Goal: Task Accomplishment & Management: Manage account settings

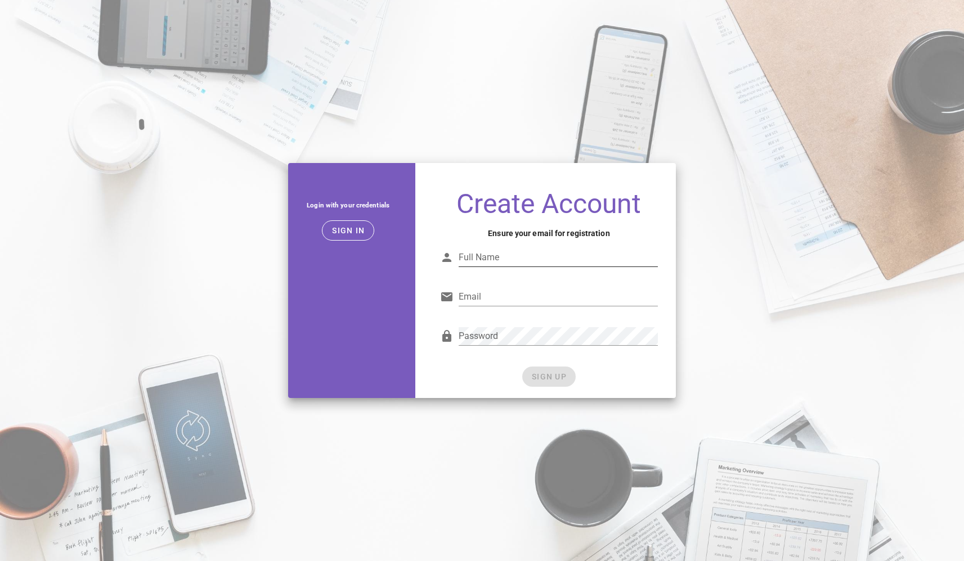
click at [495, 252] on input "Full Name" at bounding box center [558, 258] width 200 height 18
type input "Alejandro Yu"
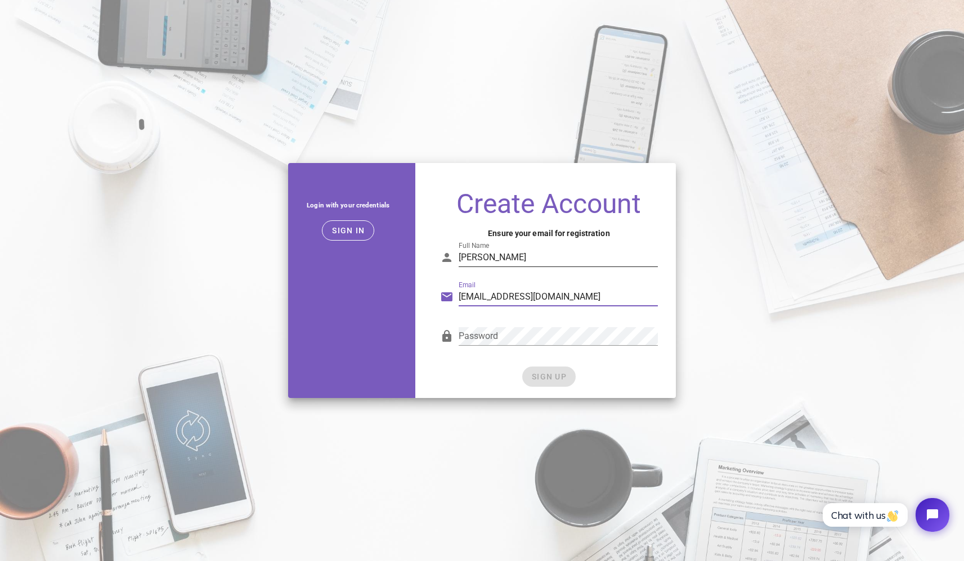
type input "alejandroyu@gmail.com"
click at [548, 375] on span "SIGN UP" at bounding box center [548, 376] width 35 height 9
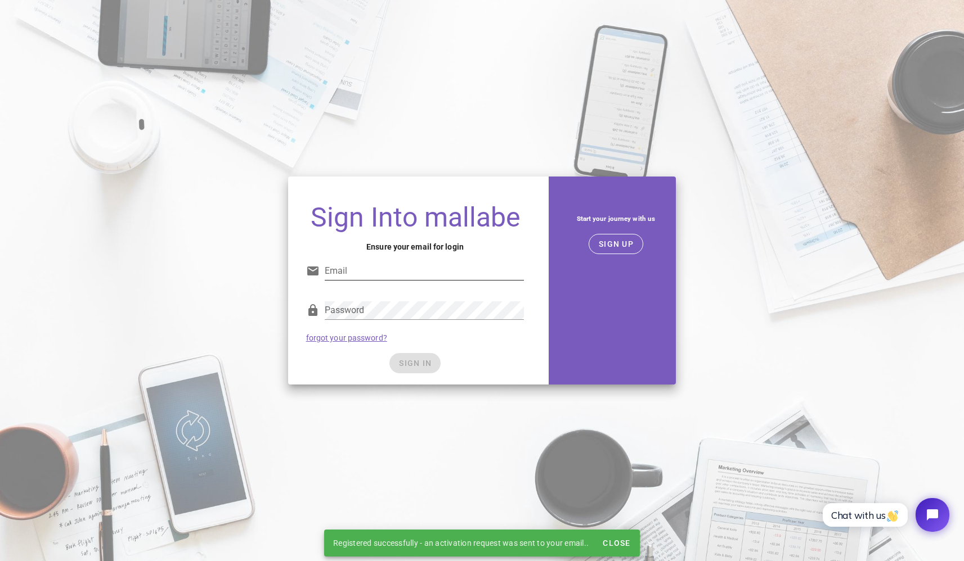
click at [353, 273] on input "Email" at bounding box center [425, 271] width 200 height 18
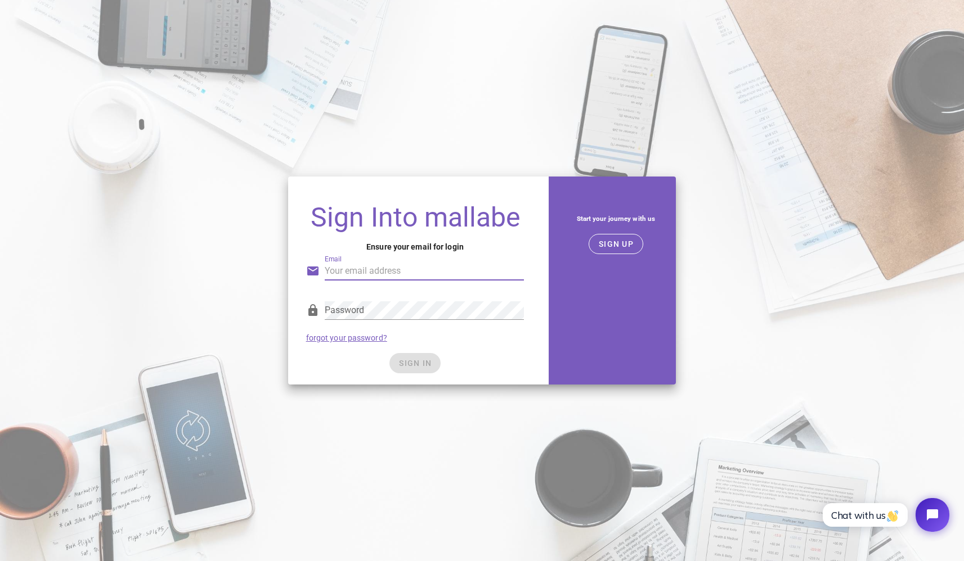
click at [0, 561] on com-1password-button at bounding box center [0, 561] width 0 height 0
click at [543, 72] on div "Sign Into mallabe Ensure your email for login Email Password forgot your passwo…" at bounding box center [482, 280] width 964 height 561
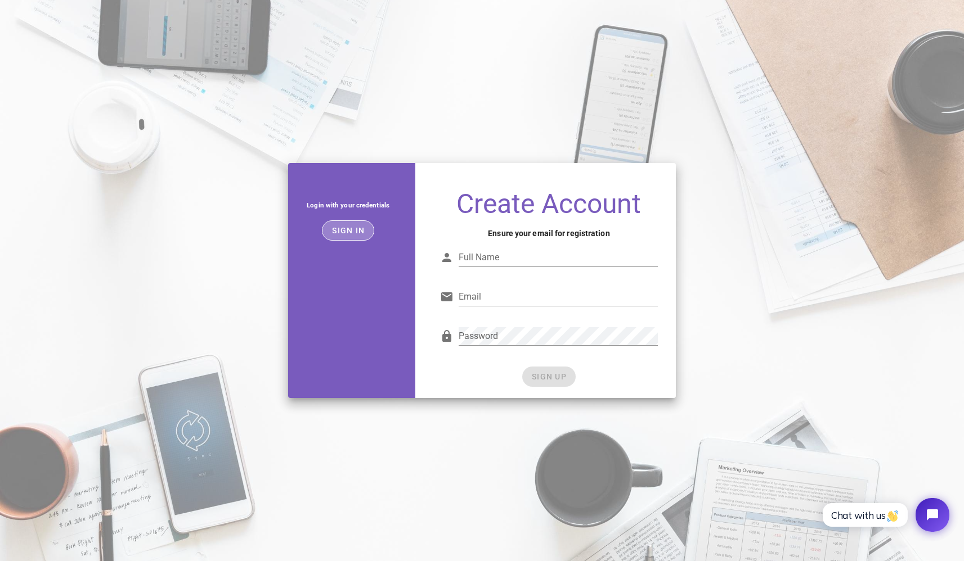
click at [349, 234] on span "Sign in" at bounding box center [347, 230] width 33 height 9
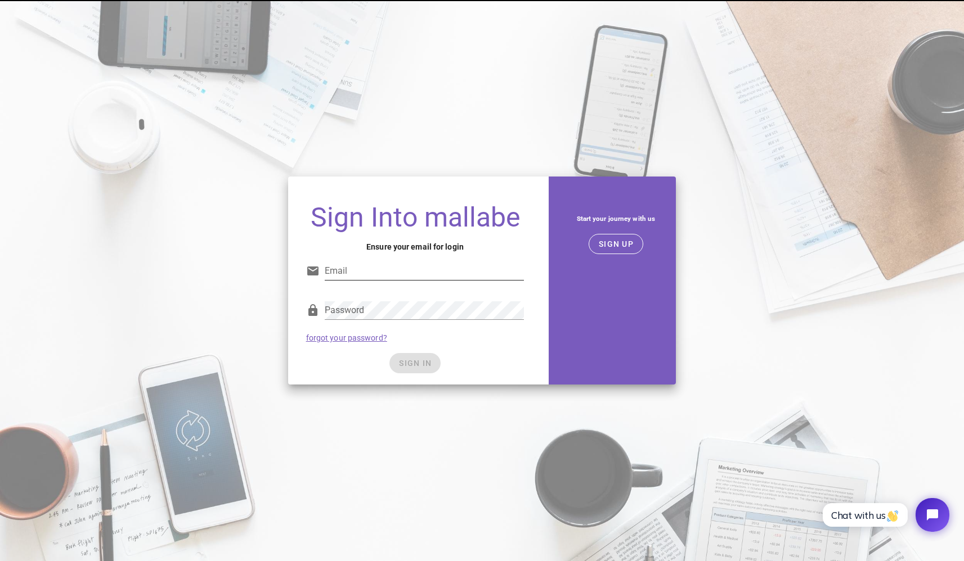
click at [442, 274] on input "Email" at bounding box center [425, 271] width 200 height 18
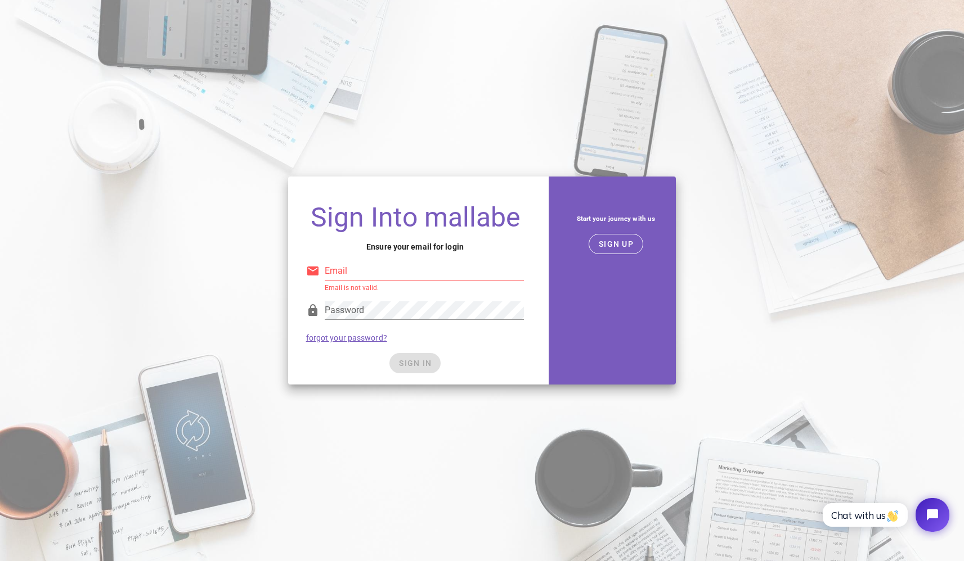
type input "alejandroyu@gmail.com"
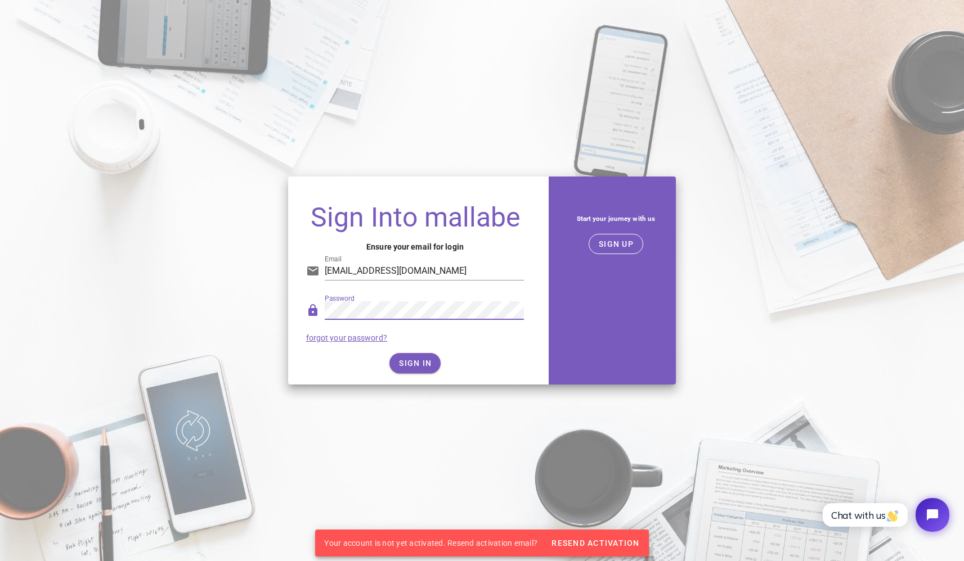
click at [351, 336] on link "forgot your password?" at bounding box center [346, 338] width 81 height 9
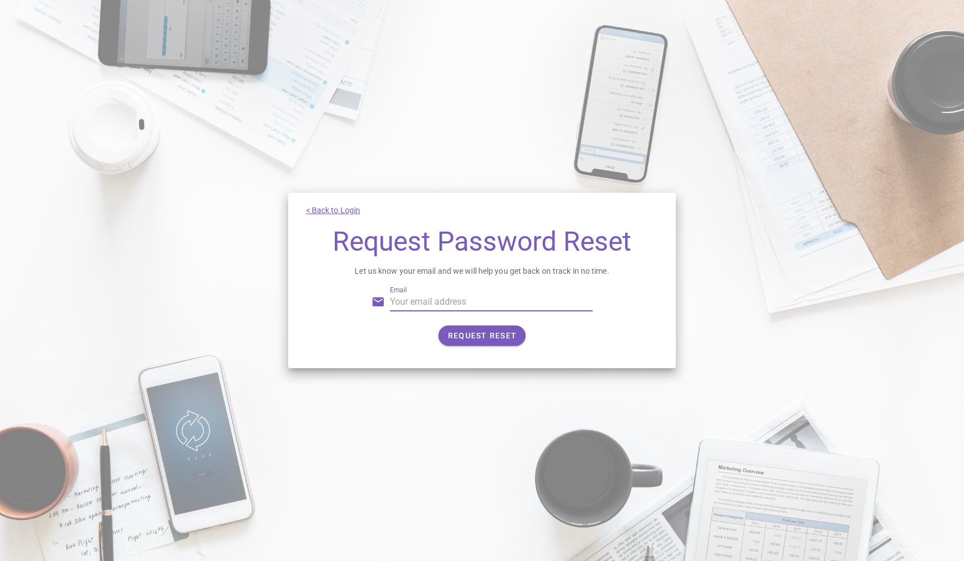
click at [434, 306] on input "Email" at bounding box center [491, 302] width 203 height 18
type input "[EMAIL_ADDRESS][DOMAIN_NAME]"
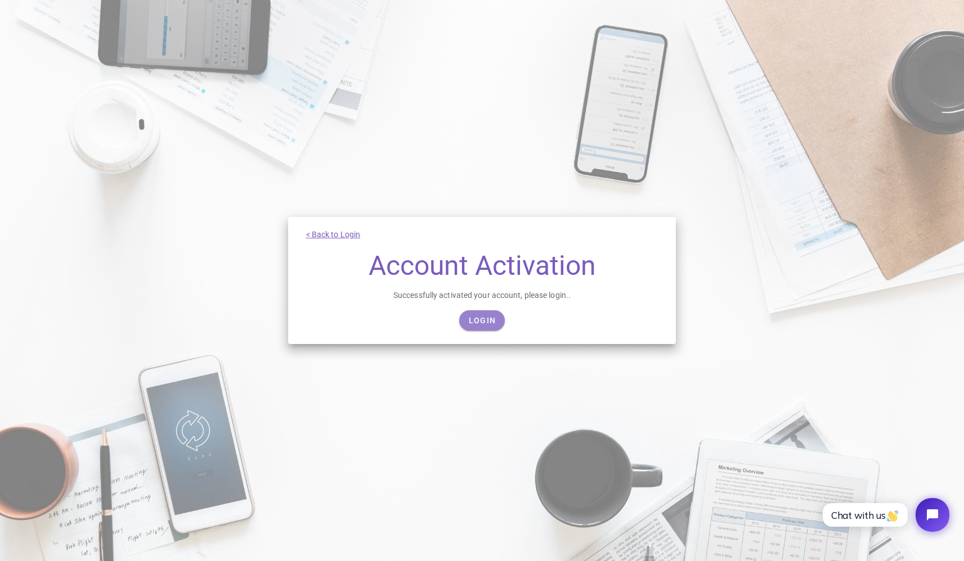
click at [490, 322] on span "Login" at bounding box center [482, 320] width 28 height 9
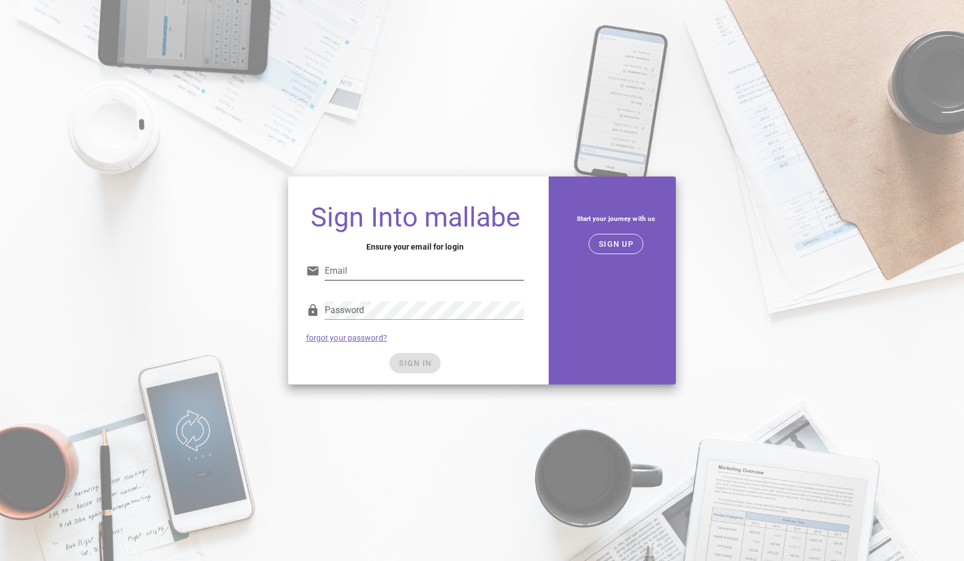
click at [362, 267] on input "Email" at bounding box center [425, 271] width 200 height 18
type input "[EMAIL_ADDRESS][DOMAIN_NAME]"
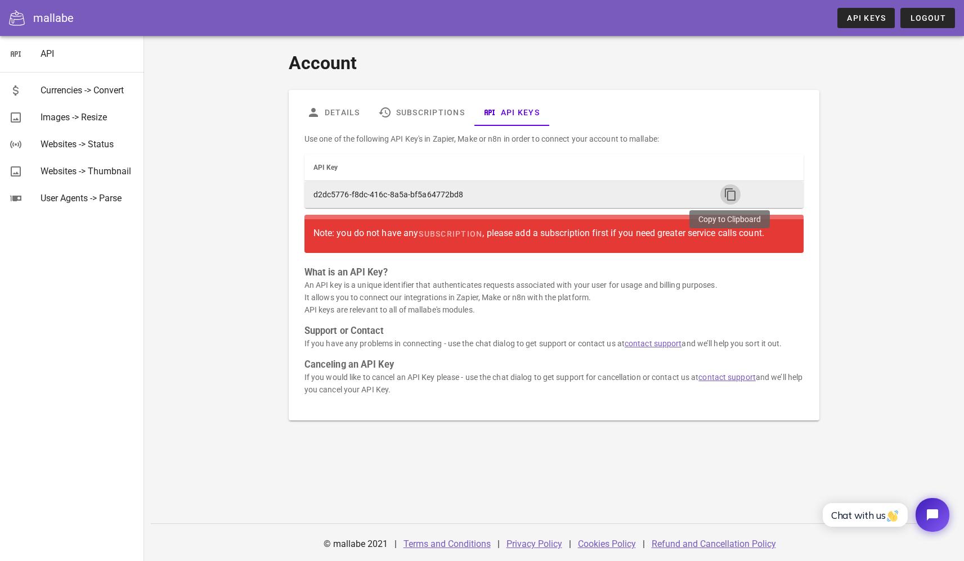
click at [735, 196] on icon "button" at bounding box center [730, 195] width 14 height 14
